Goal: Task Accomplishment & Management: Complete application form

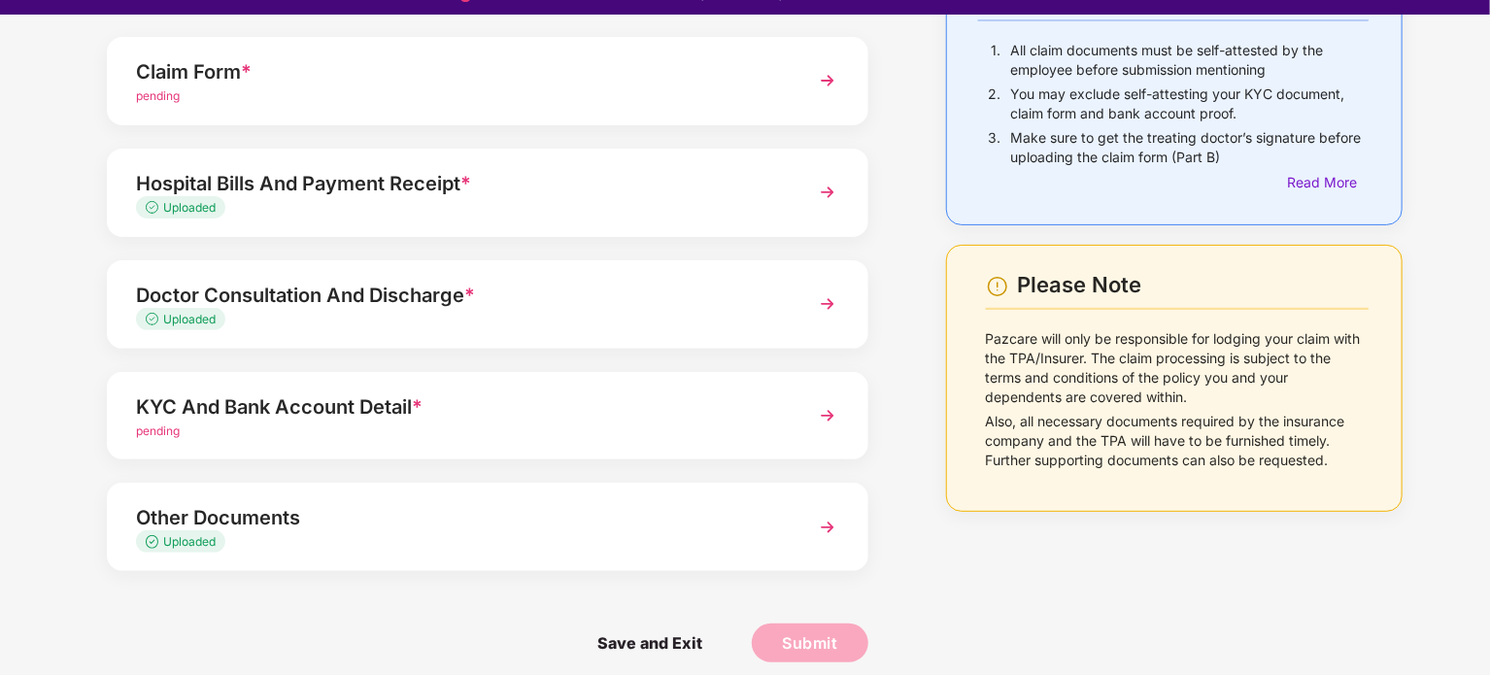
scroll to position [47, 0]
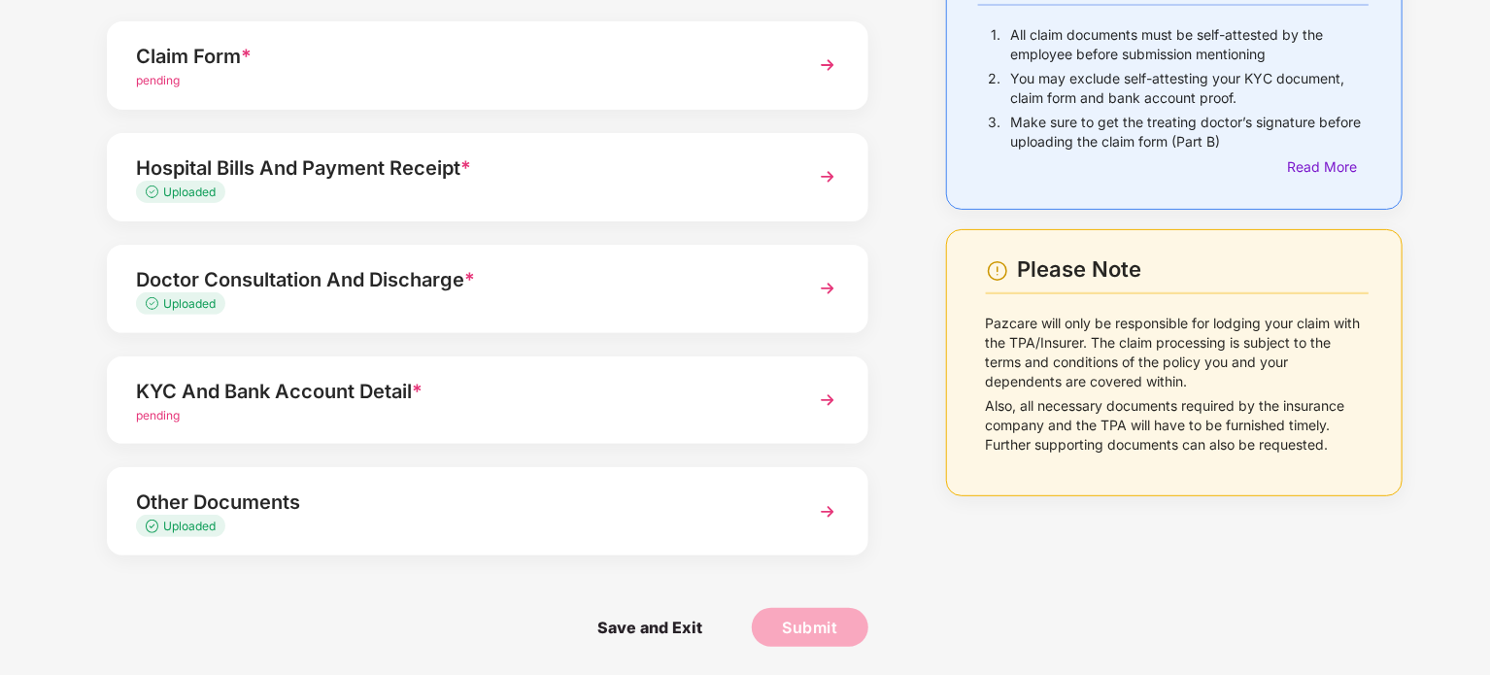
click at [451, 382] on div "KYC And Bank Account Detail *" at bounding box center [458, 391] width 644 height 31
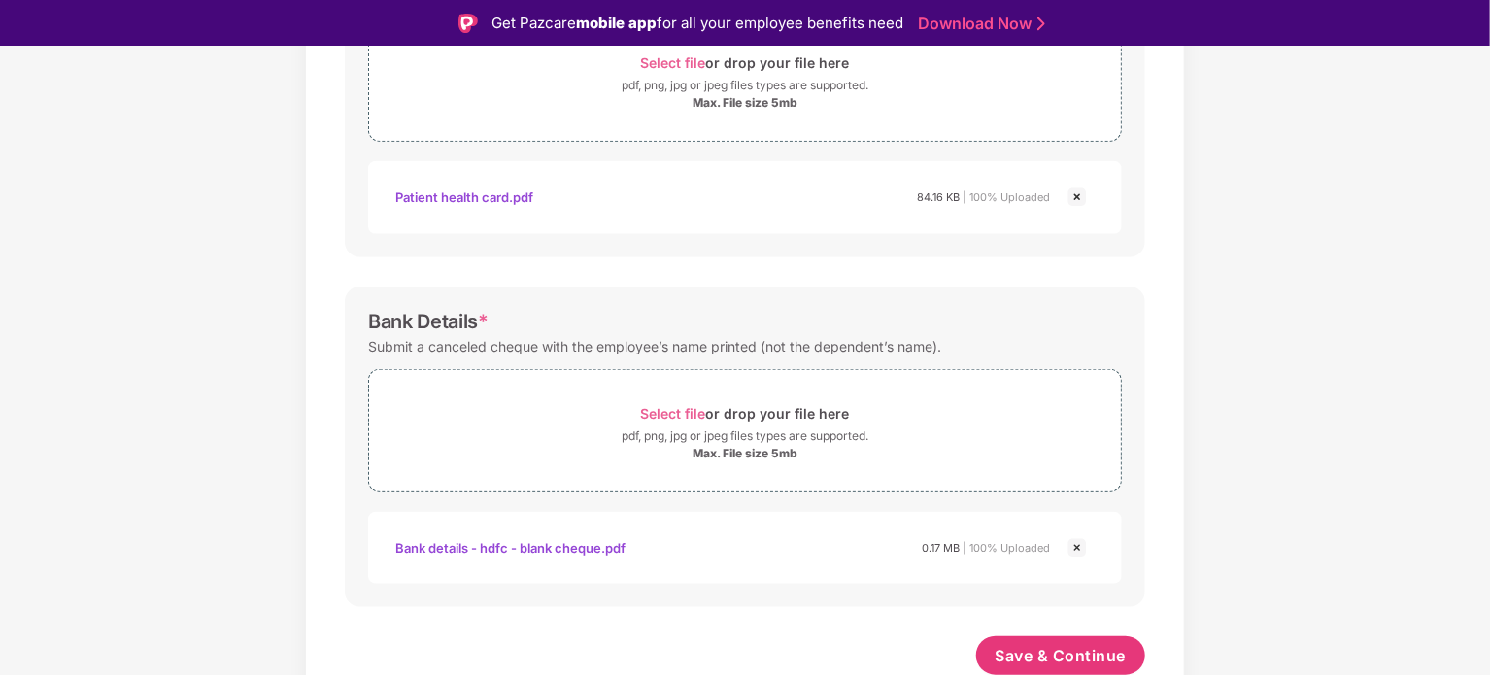
scroll to position [760, 0]
click at [1043, 656] on span "Save & Continue" at bounding box center [1061, 654] width 131 height 21
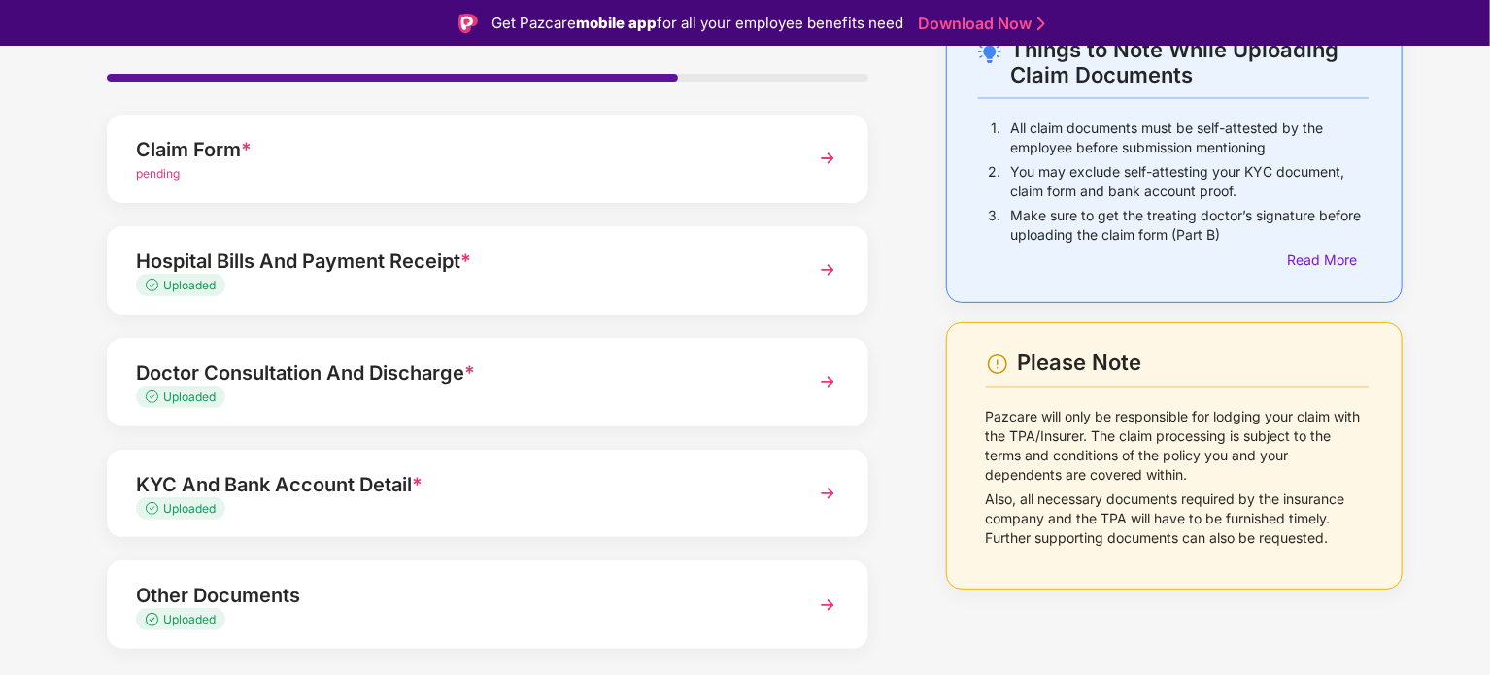
scroll to position [175, 0]
